Goal: Information Seeking & Learning: Learn about a topic

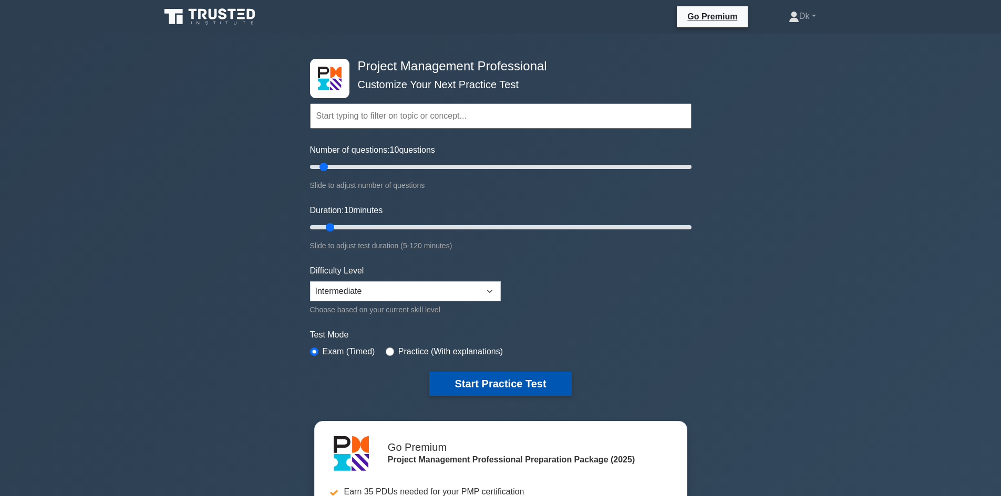
click at [501, 383] on button "Start Practice Test" at bounding box center [500, 384] width 142 height 24
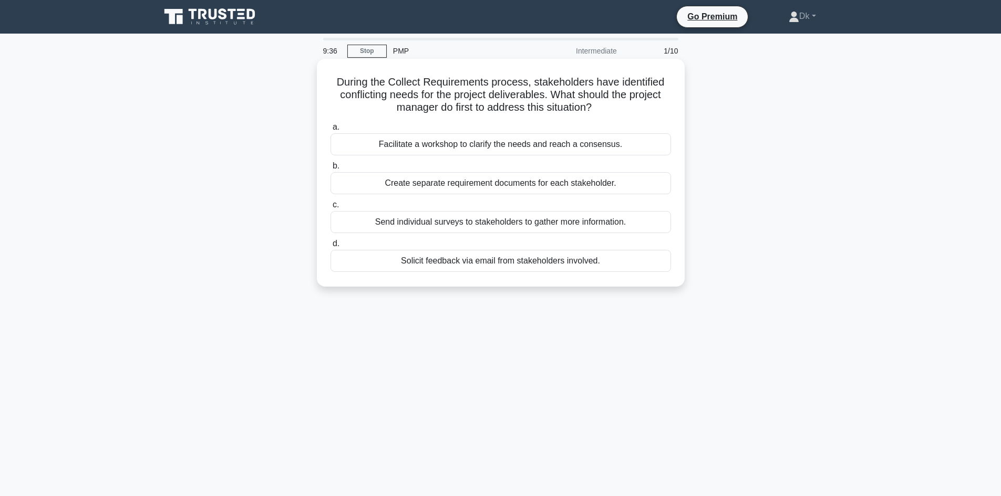
click at [414, 145] on div "Facilitate a workshop to clarify the needs and reach a consensus." at bounding box center [500, 144] width 340 height 22
click at [330, 131] on input "a. Facilitate a workshop to clarify the needs and reach a consensus." at bounding box center [330, 127] width 0 height 7
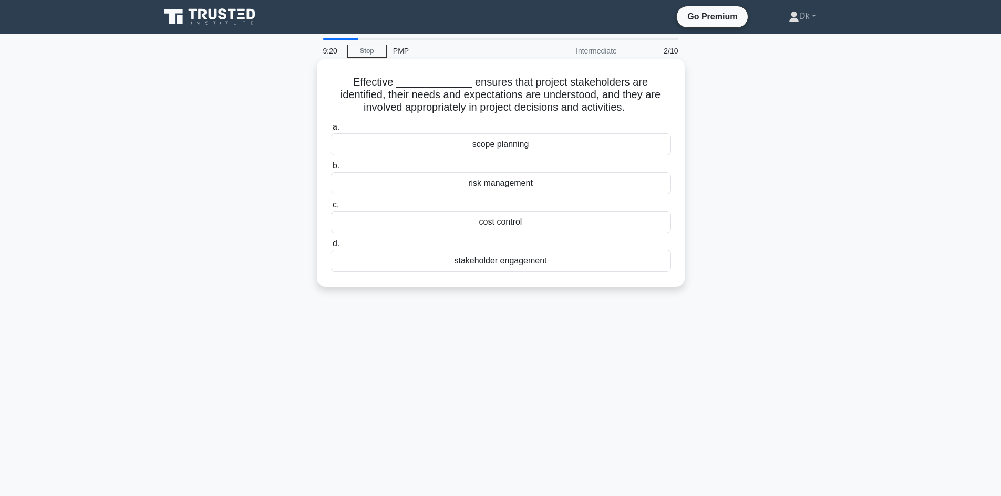
click at [501, 148] on div "scope planning" at bounding box center [500, 144] width 340 height 22
click at [330, 131] on input "a. scope planning" at bounding box center [330, 127] width 0 height 7
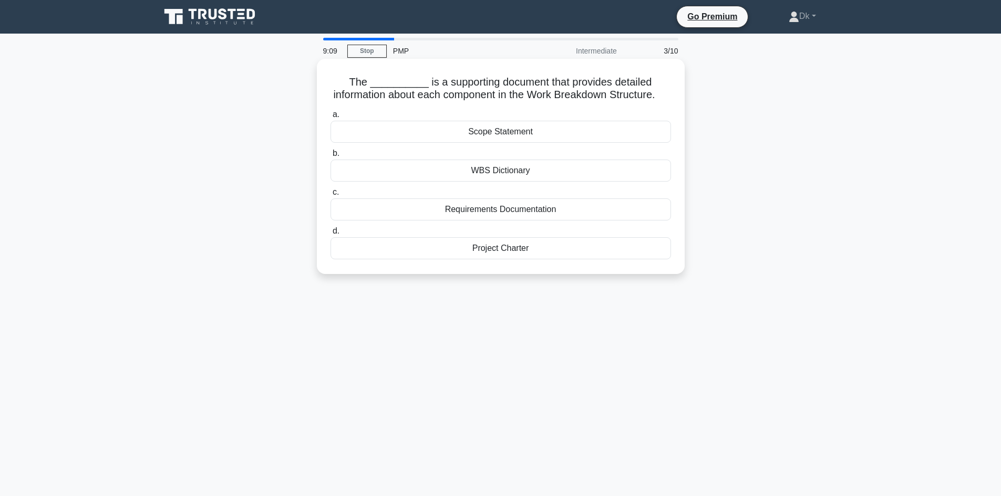
click at [506, 259] on div "Project Charter" at bounding box center [500, 248] width 340 height 22
click at [330, 235] on input "d. Project Charter" at bounding box center [330, 231] width 0 height 7
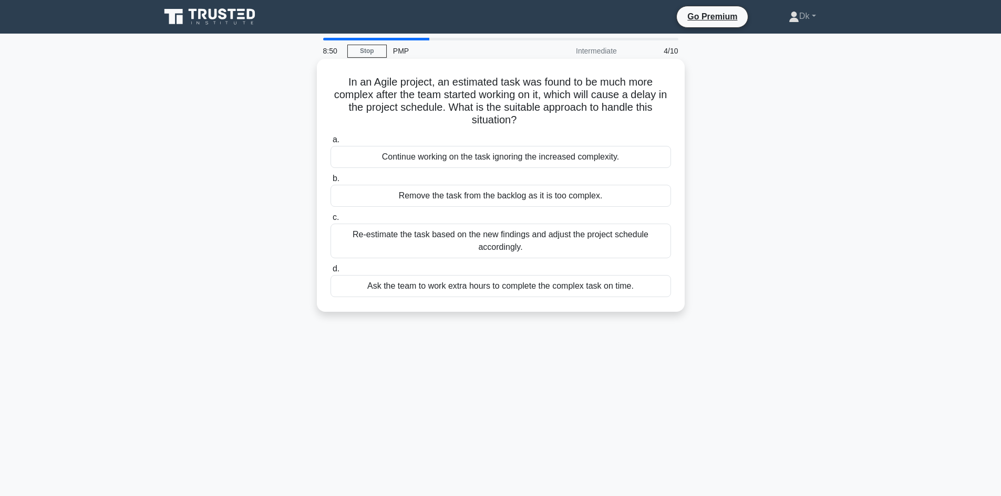
click at [408, 240] on div "Re-estimate the task based on the new findings and adjust the project schedule …" at bounding box center [500, 241] width 340 height 35
click at [330, 221] on input "c. Re-estimate the task based on the new findings and adjust the project schedu…" at bounding box center [330, 217] width 0 height 7
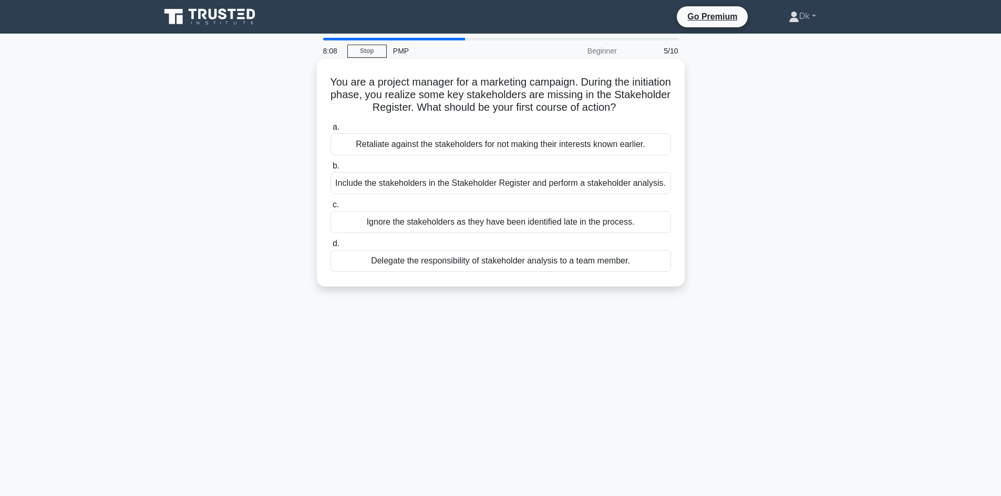
click at [456, 183] on div "Include the stakeholders in the Stakeholder Register and perform a stakeholder …" at bounding box center [500, 183] width 340 height 22
click at [330, 170] on input "b. Include the stakeholders in the Stakeholder Register and perform a stakehold…" at bounding box center [330, 166] width 0 height 7
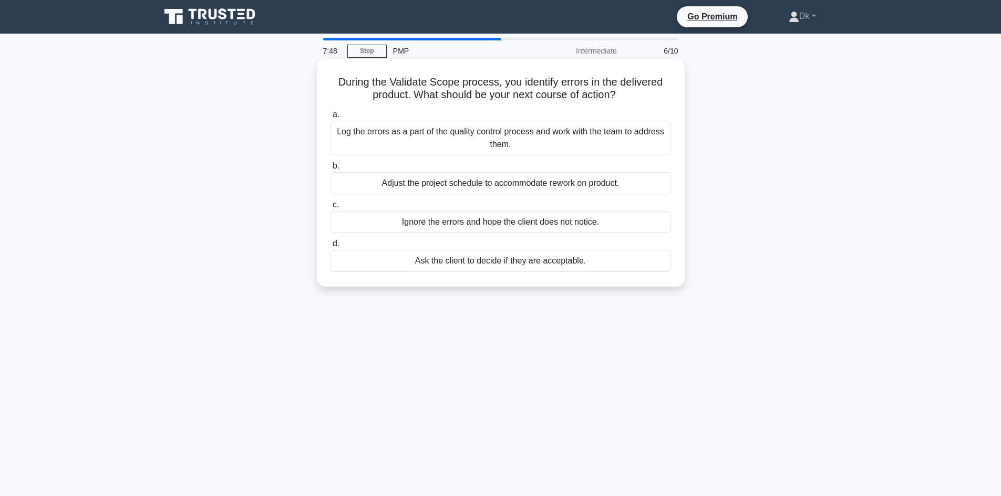
click at [522, 133] on div "Log the errors as a part of the quality control process and work with the team …" at bounding box center [500, 138] width 340 height 35
click at [330, 118] on input "a. Log the errors as a part of the quality control process and work with the te…" at bounding box center [330, 114] width 0 height 7
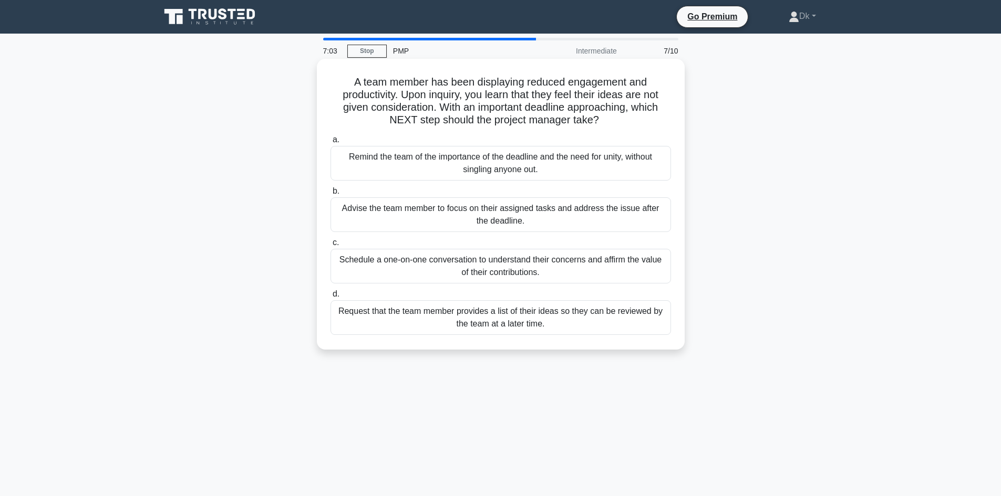
click at [493, 271] on div "Schedule a one-on-one conversation to understand their concerns and affirm the …" at bounding box center [500, 266] width 340 height 35
click at [330, 246] on input "c. Schedule a one-on-one conversation to understand their concerns and affirm t…" at bounding box center [330, 242] width 0 height 7
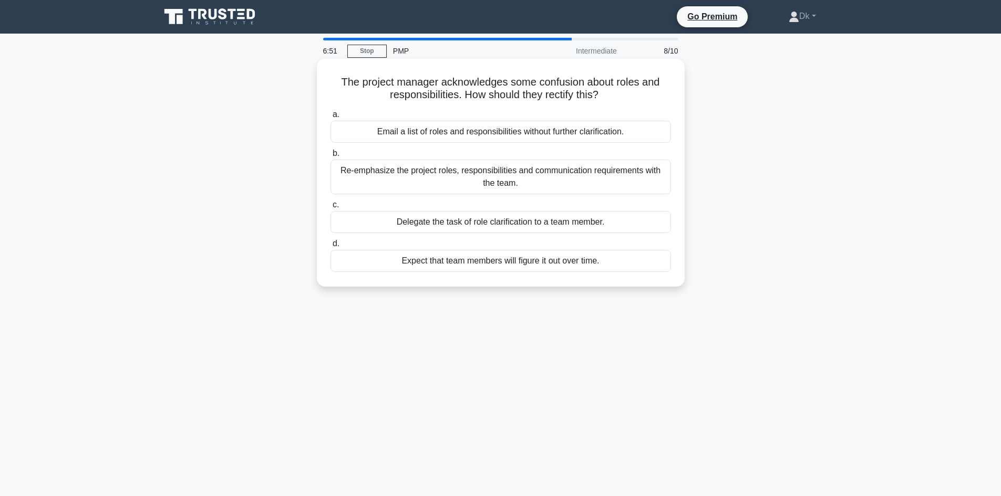
click at [487, 180] on div "Re-emphasize the project roles, responsibilities and communication requirements…" at bounding box center [500, 177] width 340 height 35
click at [330, 157] on input "b. Re-emphasize the project roles, responsibilities and communication requireme…" at bounding box center [330, 153] width 0 height 7
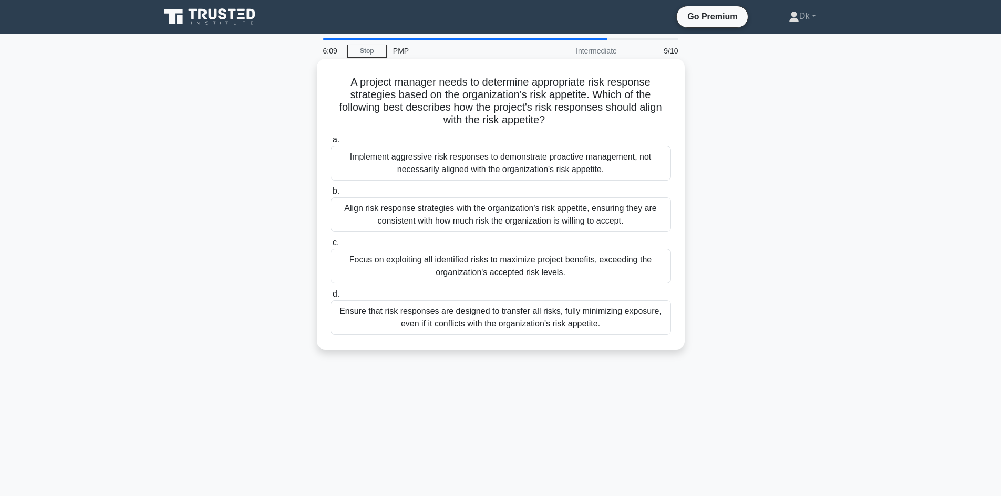
click at [483, 324] on div "Ensure that risk responses are designed to transfer all risks, fully minimizing…" at bounding box center [500, 317] width 340 height 35
click at [330, 298] on input "d. Ensure that risk responses are designed to transfer all risks, fully minimiz…" at bounding box center [330, 294] width 0 height 7
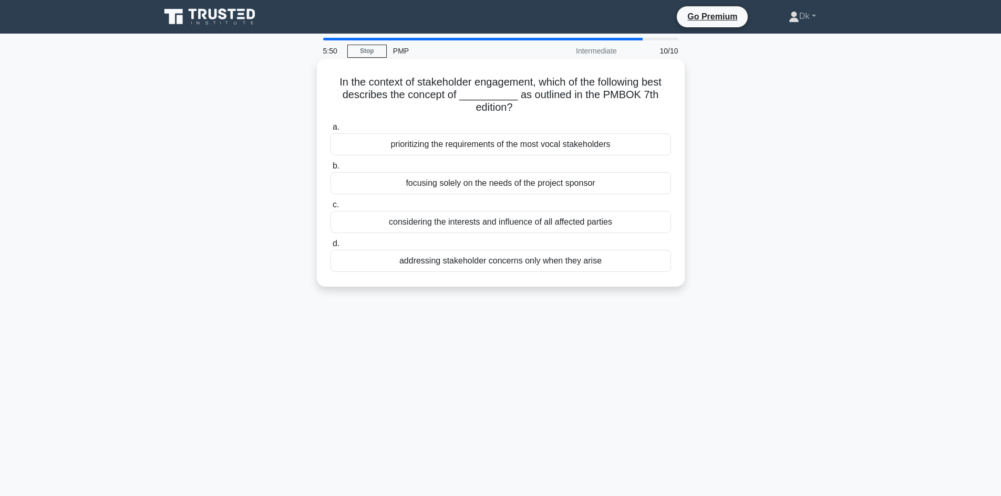
click at [482, 228] on div "considering the interests and influence of all affected parties" at bounding box center [500, 222] width 340 height 22
click at [330, 209] on input "c. considering the interests and influence of all affected parties" at bounding box center [330, 205] width 0 height 7
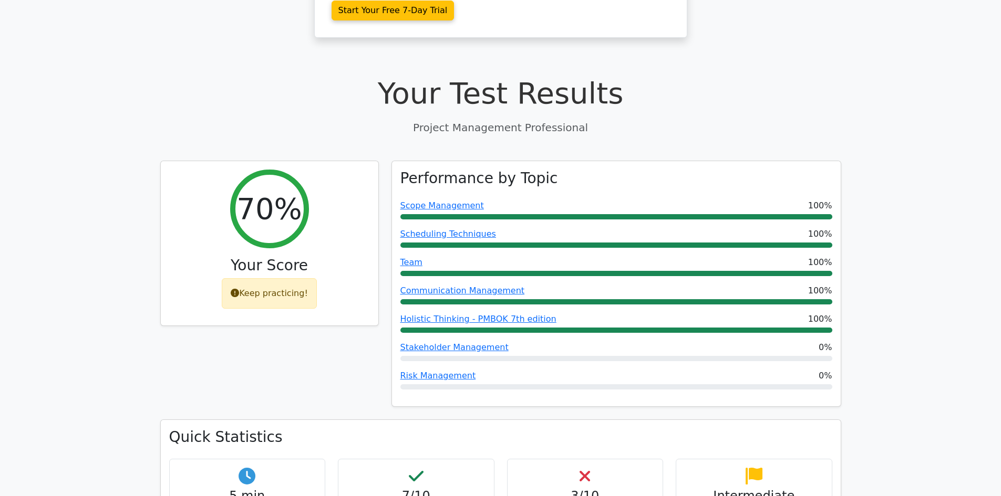
scroll to position [368, 0]
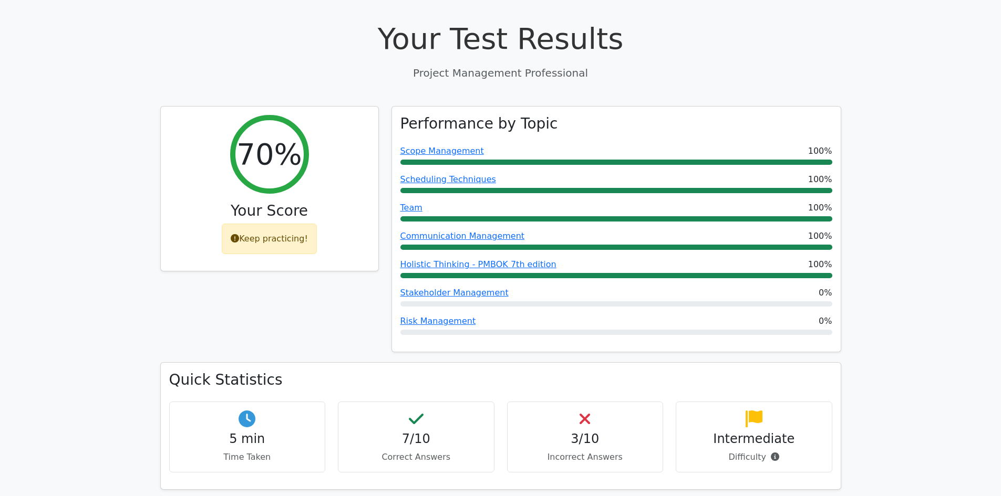
click at [581, 432] on h4 "3/10" at bounding box center [585, 439] width 139 height 15
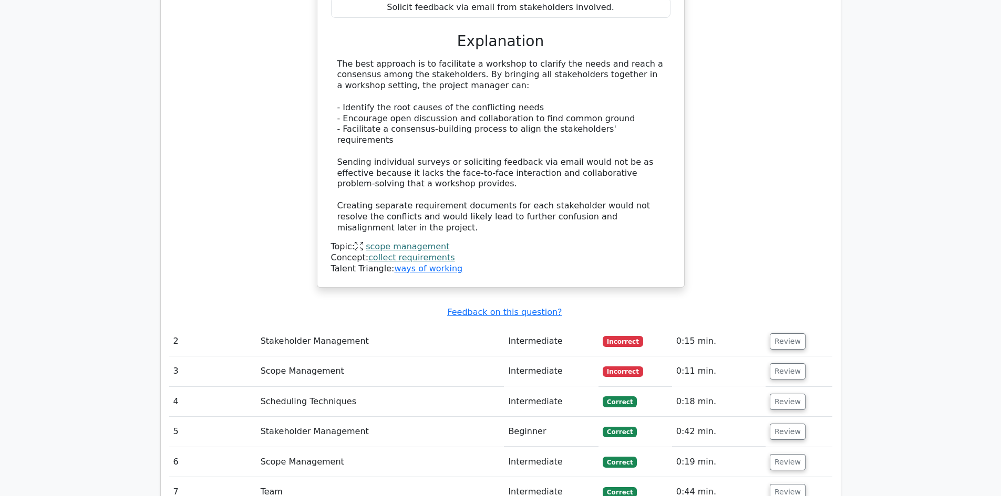
scroll to position [1208, 0]
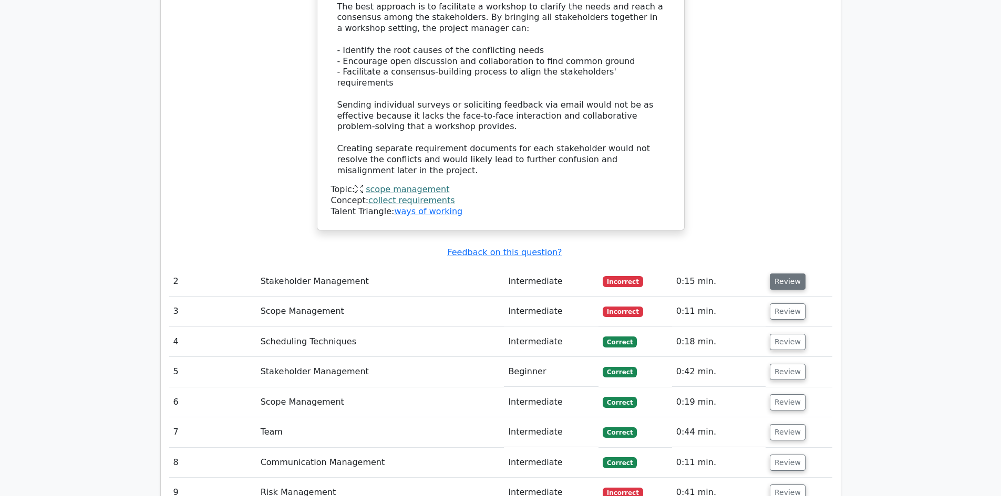
click at [786, 274] on button "Review" at bounding box center [787, 282] width 36 height 16
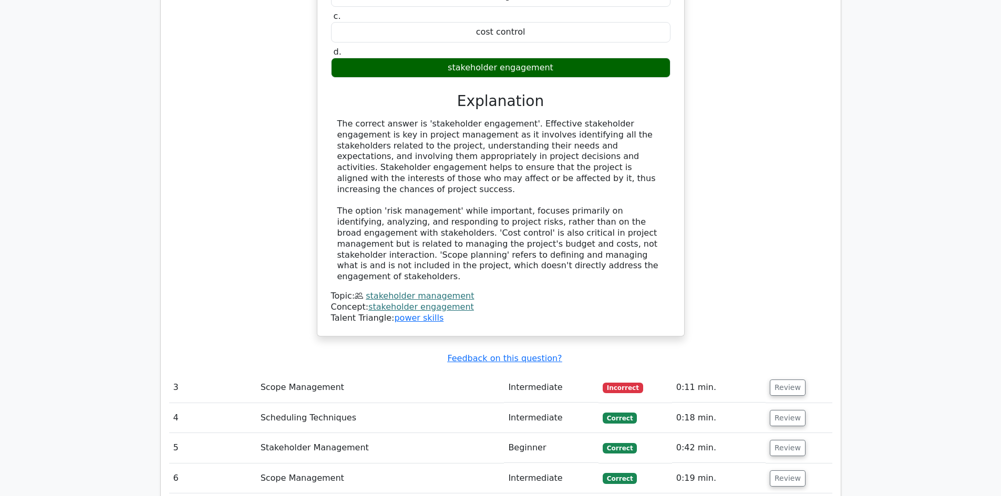
scroll to position [1786, 0]
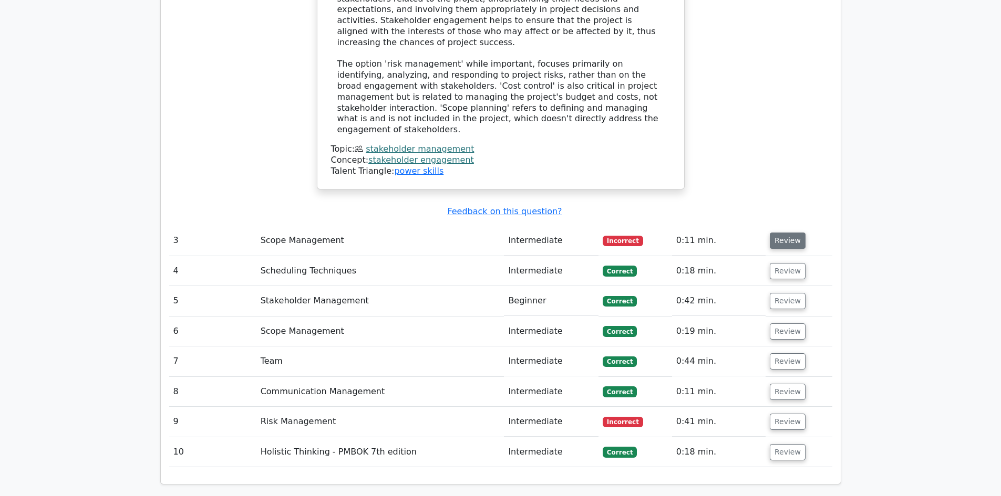
click at [784, 233] on button "Review" at bounding box center [787, 241] width 36 height 16
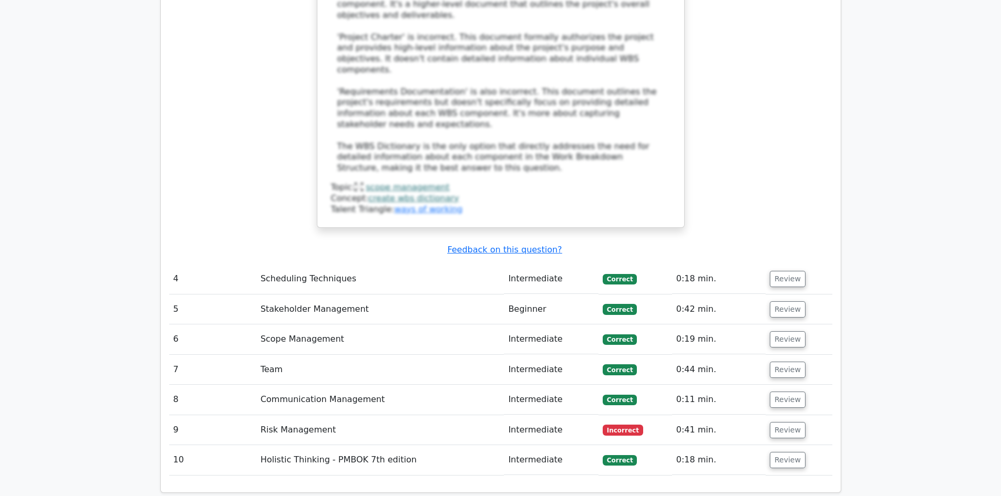
scroll to position [2416, 0]
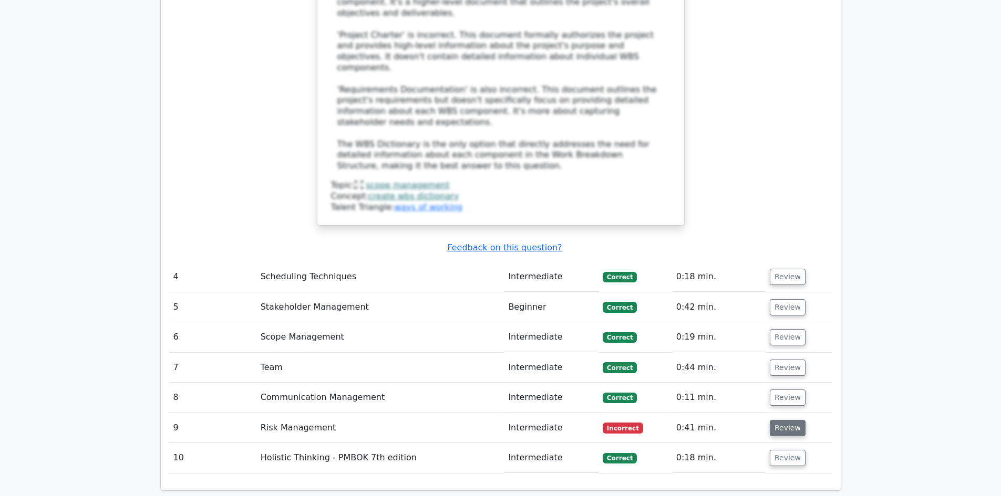
click at [775, 420] on button "Review" at bounding box center [787, 428] width 36 height 16
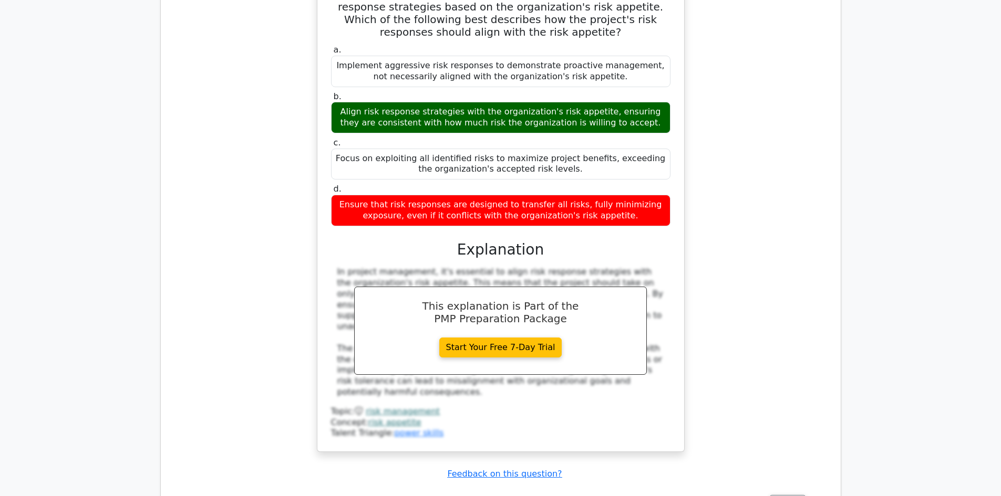
scroll to position [3204, 0]
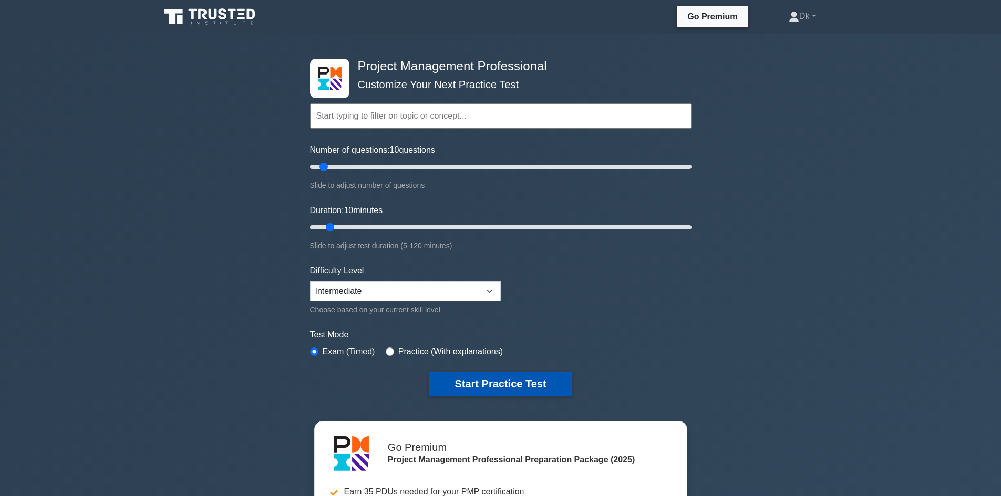
click at [490, 383] on button "Start Practice Test" at bounding box center [500, 384] width 142 height 24
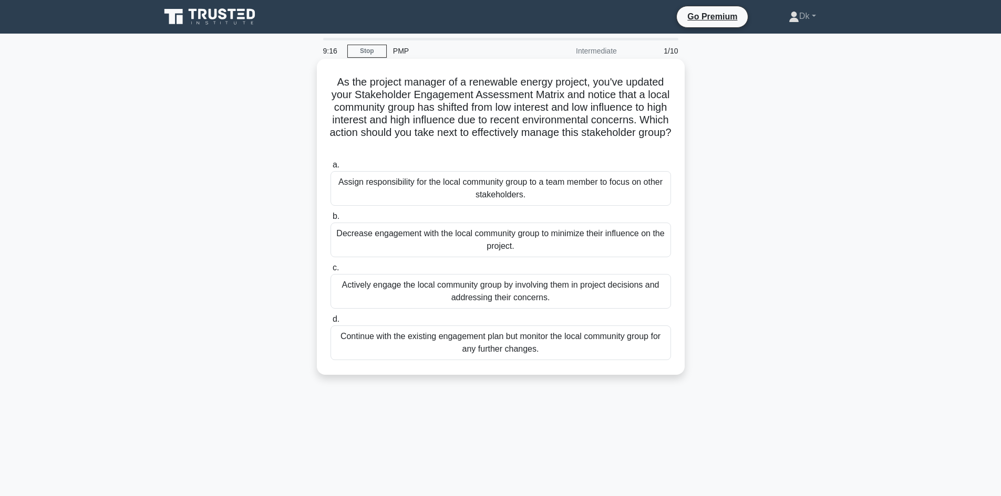
click at [388, 243] on div "Decrease engagement with the local community group to minimize their influence …" at bounding box center [500, 240] width 340 height 35
click at [330, 220] on input "b. Decrease engagement with the local community group to minimize their influen…" at bounding box center [330, 216] width 0 height 7
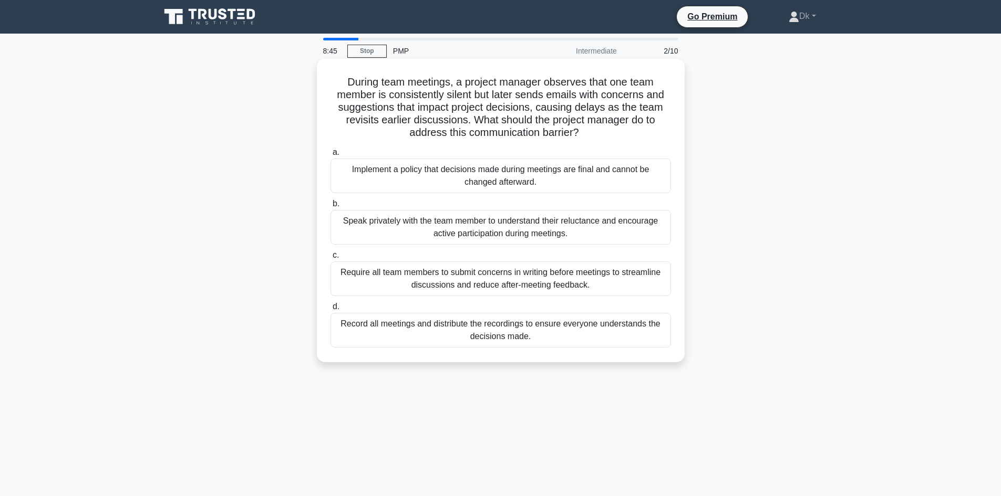
click at [487, 229] on div "Speak privately with the team member to understand their reluctance and encoura…" at bounding box center [500, 227] width 340 height 35
click at [330, 207] on input "b. Speak privately with the team member to understand their reluctance and enco…" at bounding box center [330, 204] width 0 height 7
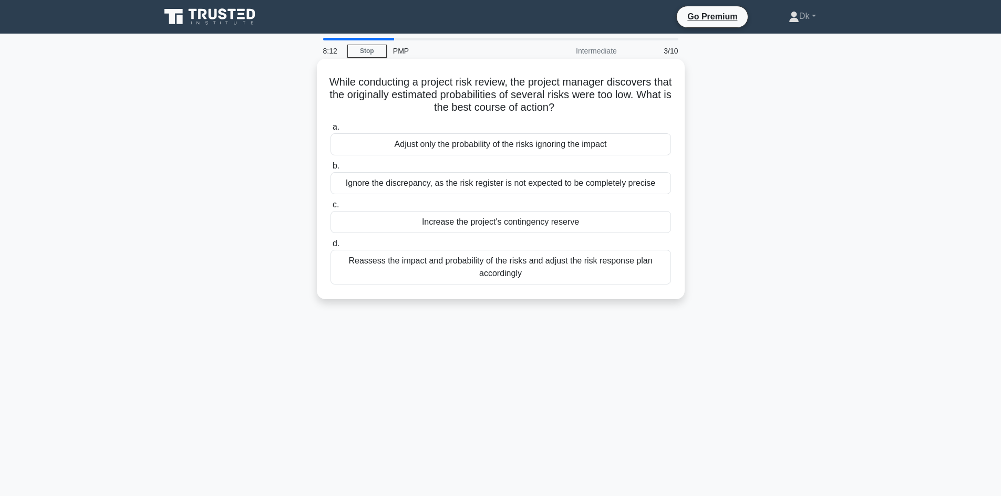
click at [453, 270] on div "Reassess the impact and probability of the risks and adjust the risk response p…" at bounding box center [500, 267] width 340 height 35
click at [330, 247] on input "d. Reassess the impact and probability of the risks and adjust the risk respons…" at bounding box center [330, 244] width 0 height 7
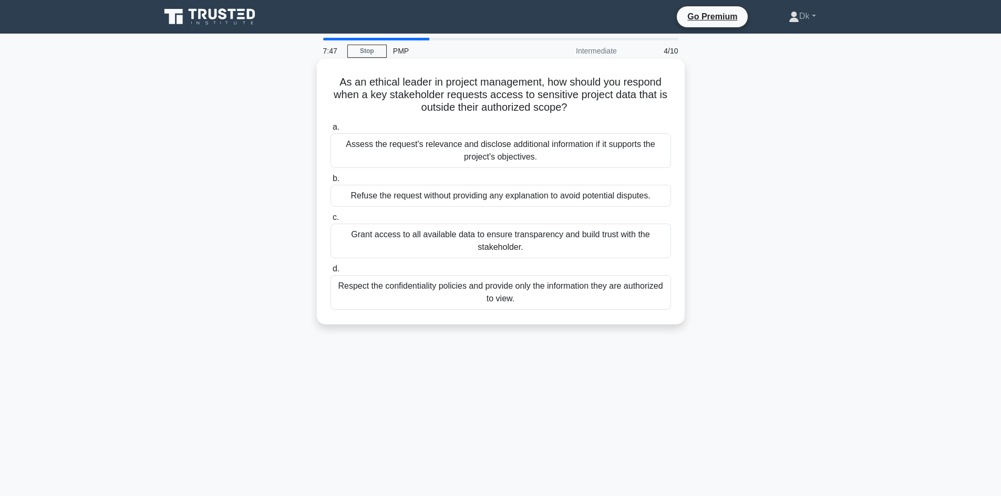
click at [428, 295] on div "Respect the confidentiality policies and provide only the information they are …" at bounding box center [500, 292] width 340 height 35
click at [330, 273] on input "d. Respect the confidentiality policies and provide only the information they a…" at bounding box center [330, 269] width 0 height 7
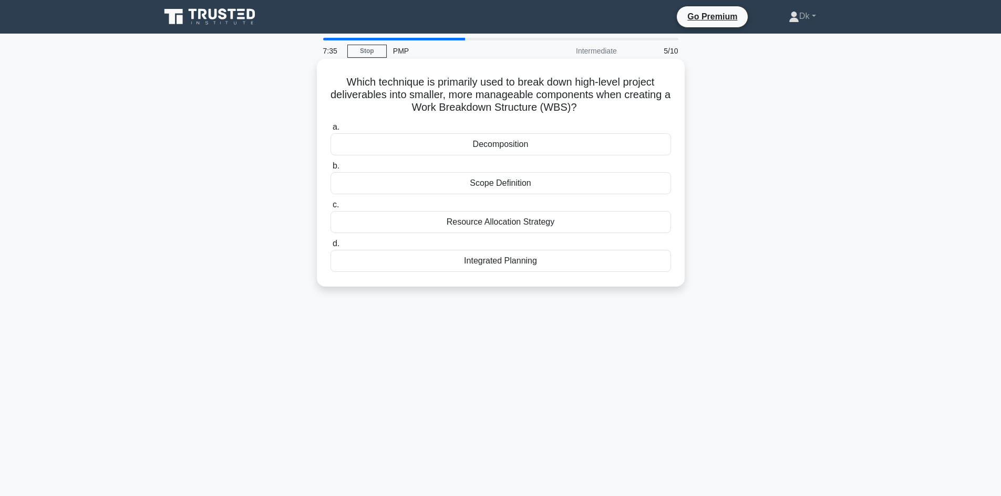
click at [508, 185] on div "Scope Definition" at bounding box center [500, 183] width 340 height 22
click at [330, 170] on input "b. Scope Definition" at bounding box center [330, 166] width 0 height 7
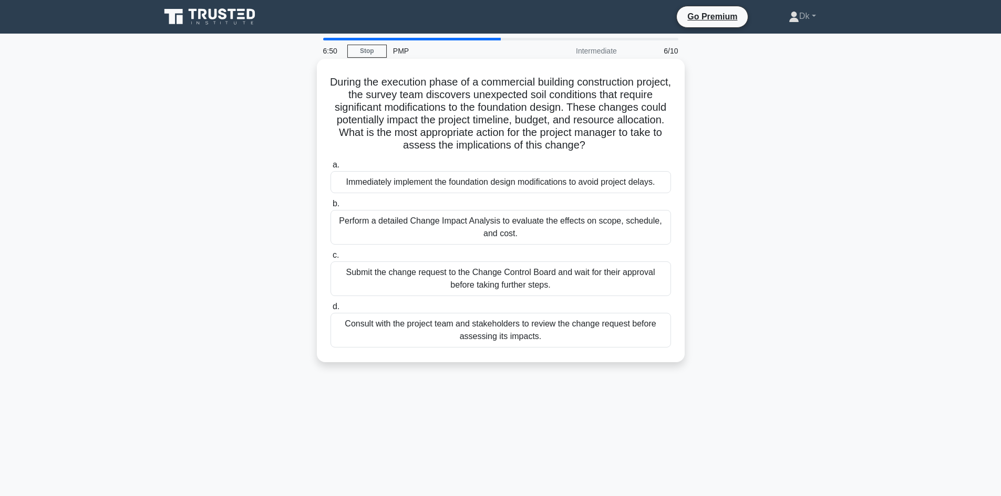
click at [540, 234] on div "Perform a detailed Change Impact Analysis to evaluate the effects on scope, sch…" at bounding box center [500, 227] width 340 height 35
click at [330, 207] on input "b. Perform a detailed Change Impact Analysis to evaluate the effects on scope, …" at bounding box center [330, 204] width 0 height 7
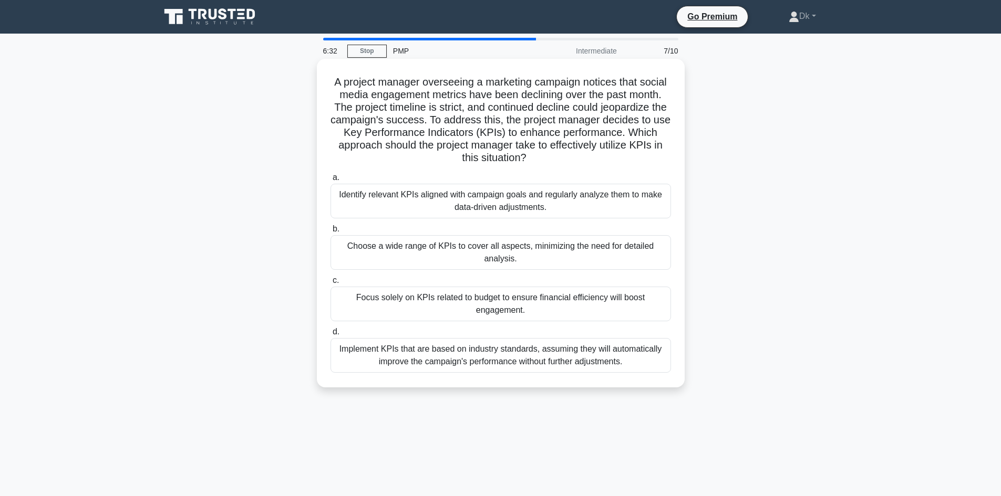
click at [394, 205] on div "Identify relevant KPIs aligned with campaign goals and regularly analyze them t…" at bounding box center [500, 201] width 340 height 35
click at [330, 181] on input "a. Identify relevant KPIs aligned with campaign goals and regularly analyze the…" at bounding box center [330, 177] width 0 height 7
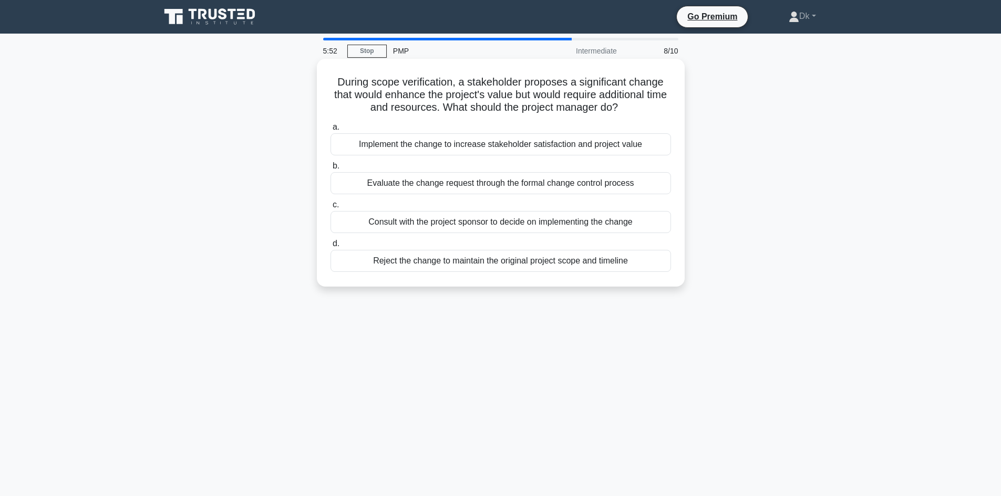
click at [502, 189] on div "Evaluate the change request through the formal change control process" at bounding box center [500, 183] width 340 height 22
click at [330, 170] on input "b. Evaluate the change request through the formal change control process" at bounding box center [330, 166] width 0 height 7
click at [500, 189] on div "Evaluate the impact on project constraints and submit a change request." at bounding box center [500, 183] width 340 height 22
click at [330, 170] on input "b. Evaluate the impact on project constraints and submit a change request." at bounding box center [330, 166] width 0 height 7
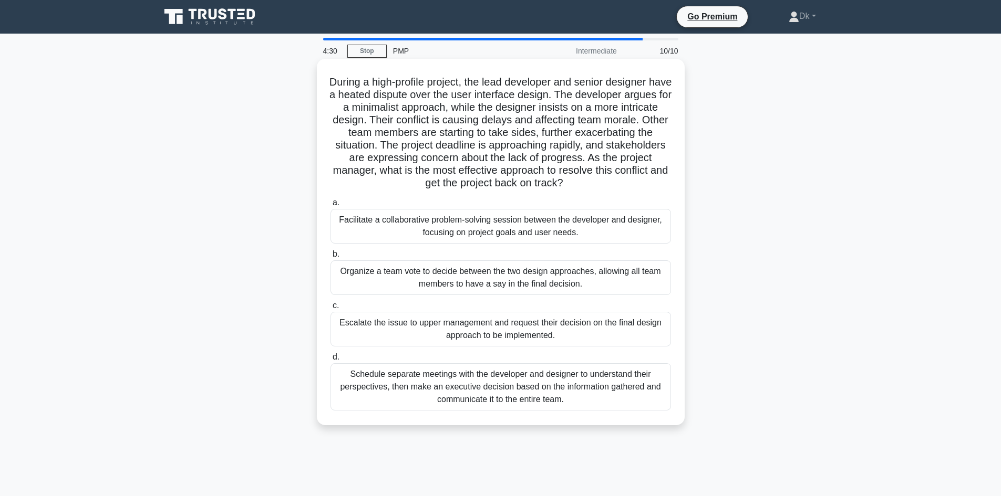
click at [489, 224] on div "Facilitate a collaborative problem-solving session between the developer and de…" at bounding box center [500, 226] width 340 height 35
click at [330, 206] on input "a. Facilitate a collaborative problem-solving session between the developer and…" at bounding box center [330, 203] width 0 height 7
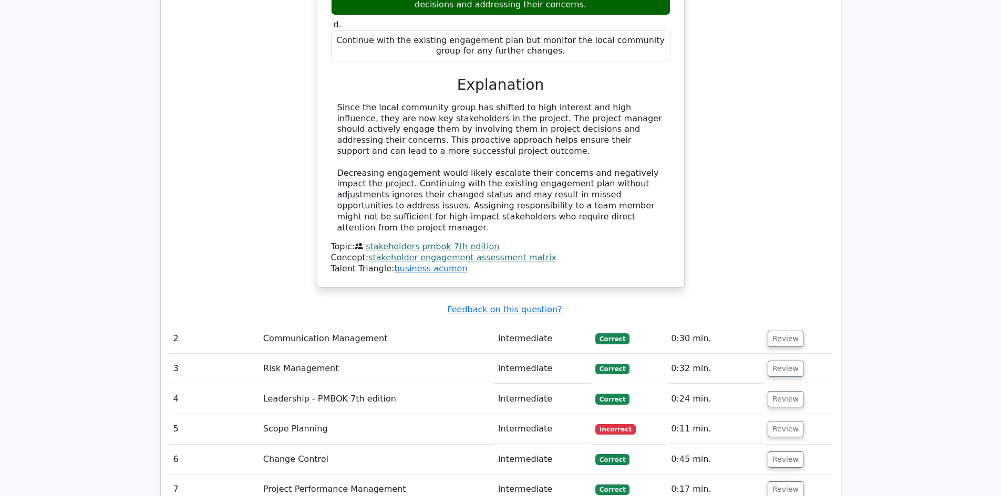
scroll to position [1313, 0]
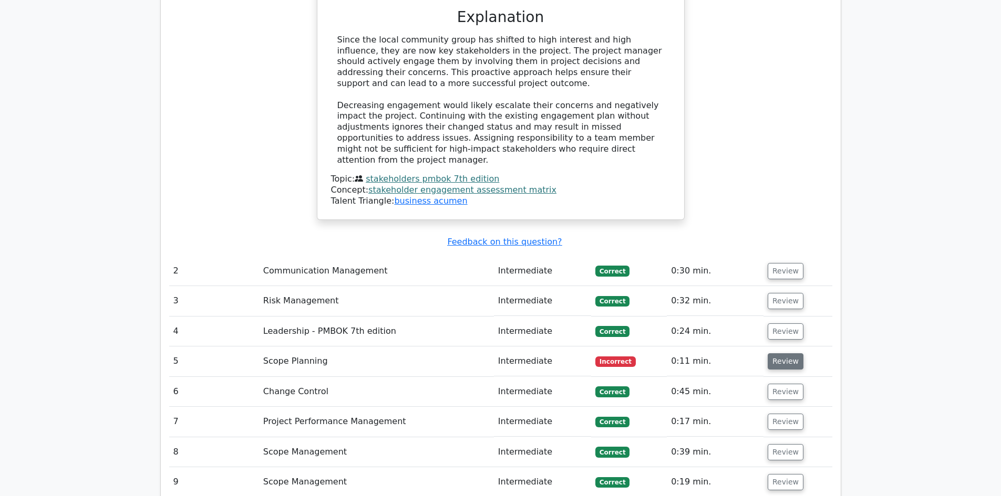
click at [783, 353] on button "Review" at bounding box center [785, 361] width 36 height 16
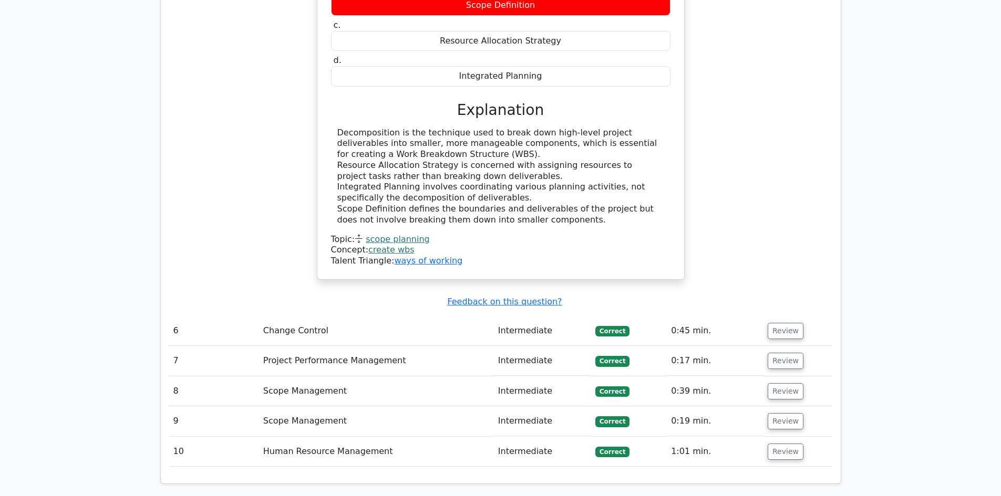
scroll to position [1786, 0]
